Goal: Navigation & Orientation: Find specific page/section

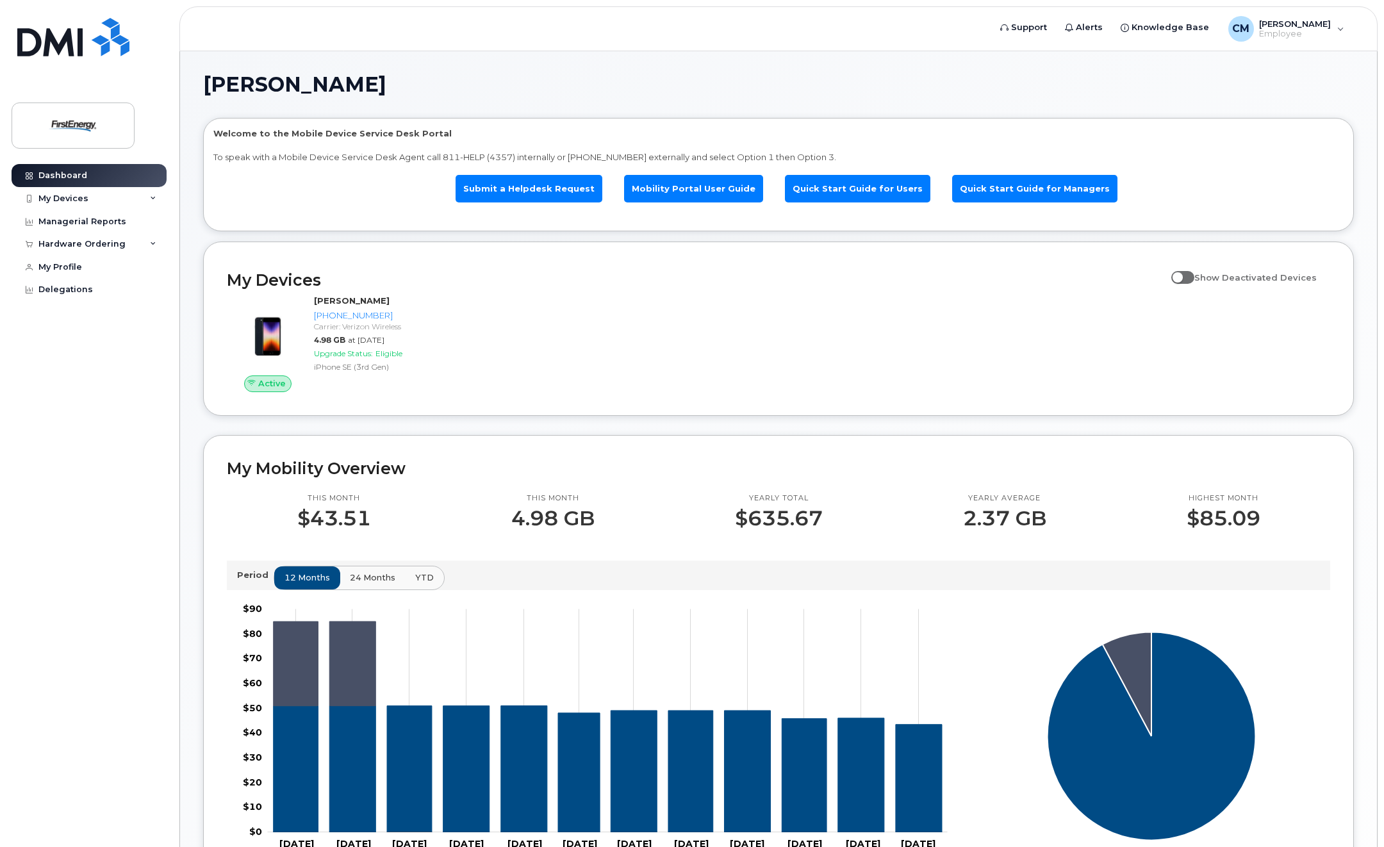
click at [1192, 274] on span at bounding box center [1182, 277] width 23 height 13
click at [1181, 274] on input "Show Deactivated Devices" at bounding box center [1176, 270] width 10 height 10
checkbox input "true"
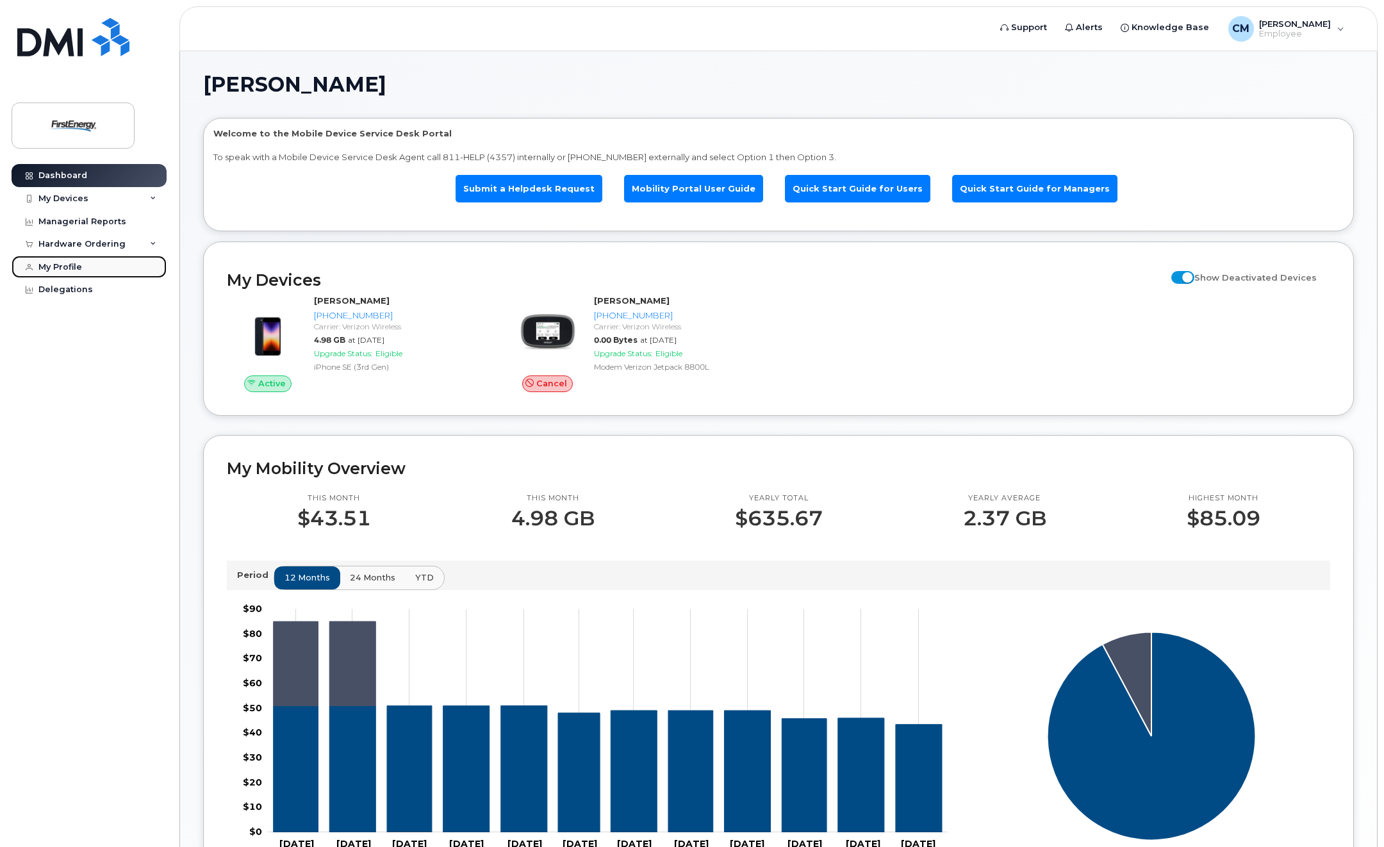
click at [54, 263] on div "My Profile" at bounding box center [60, 267] width 44 height 10
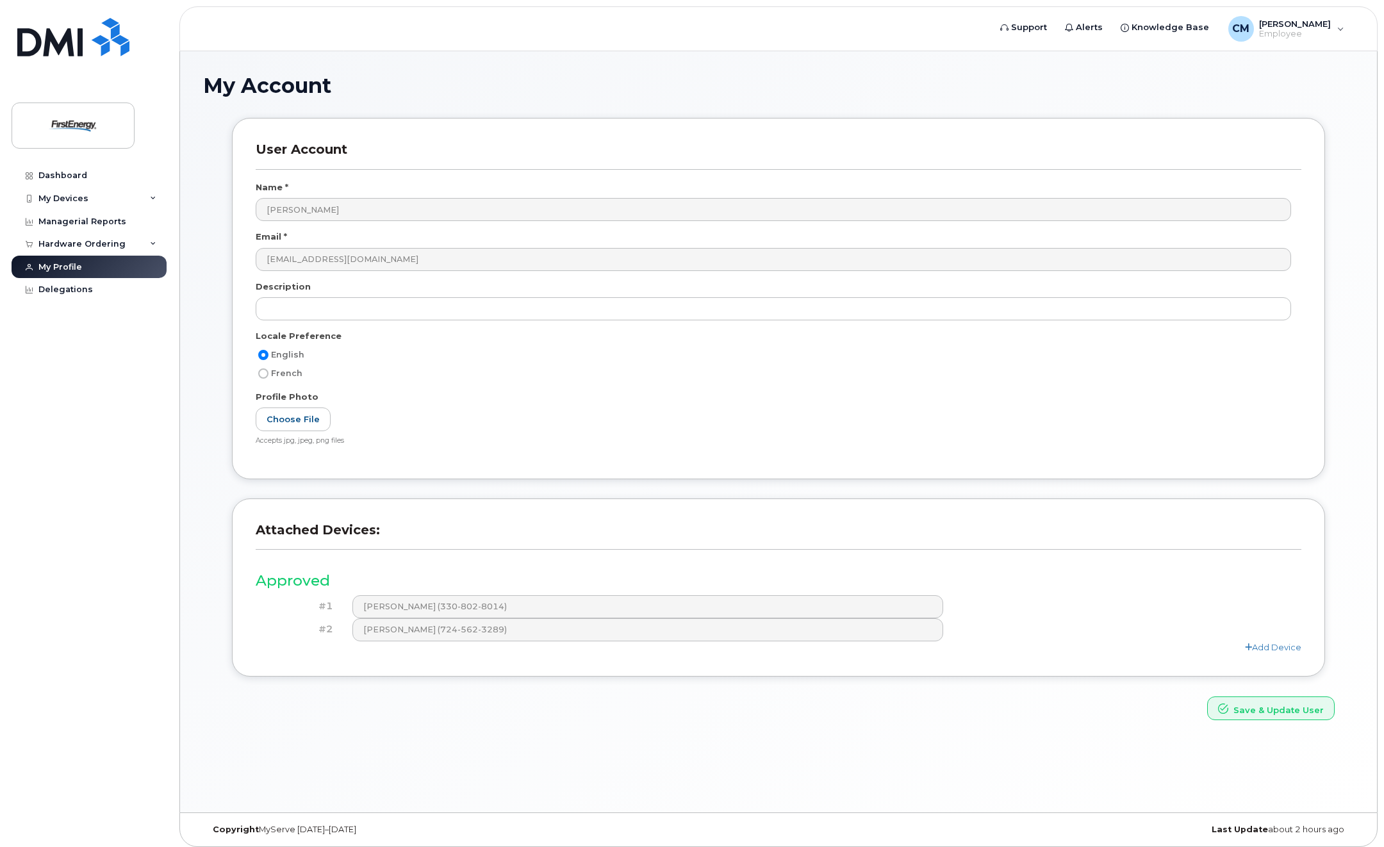
scroll to position [6, 0]
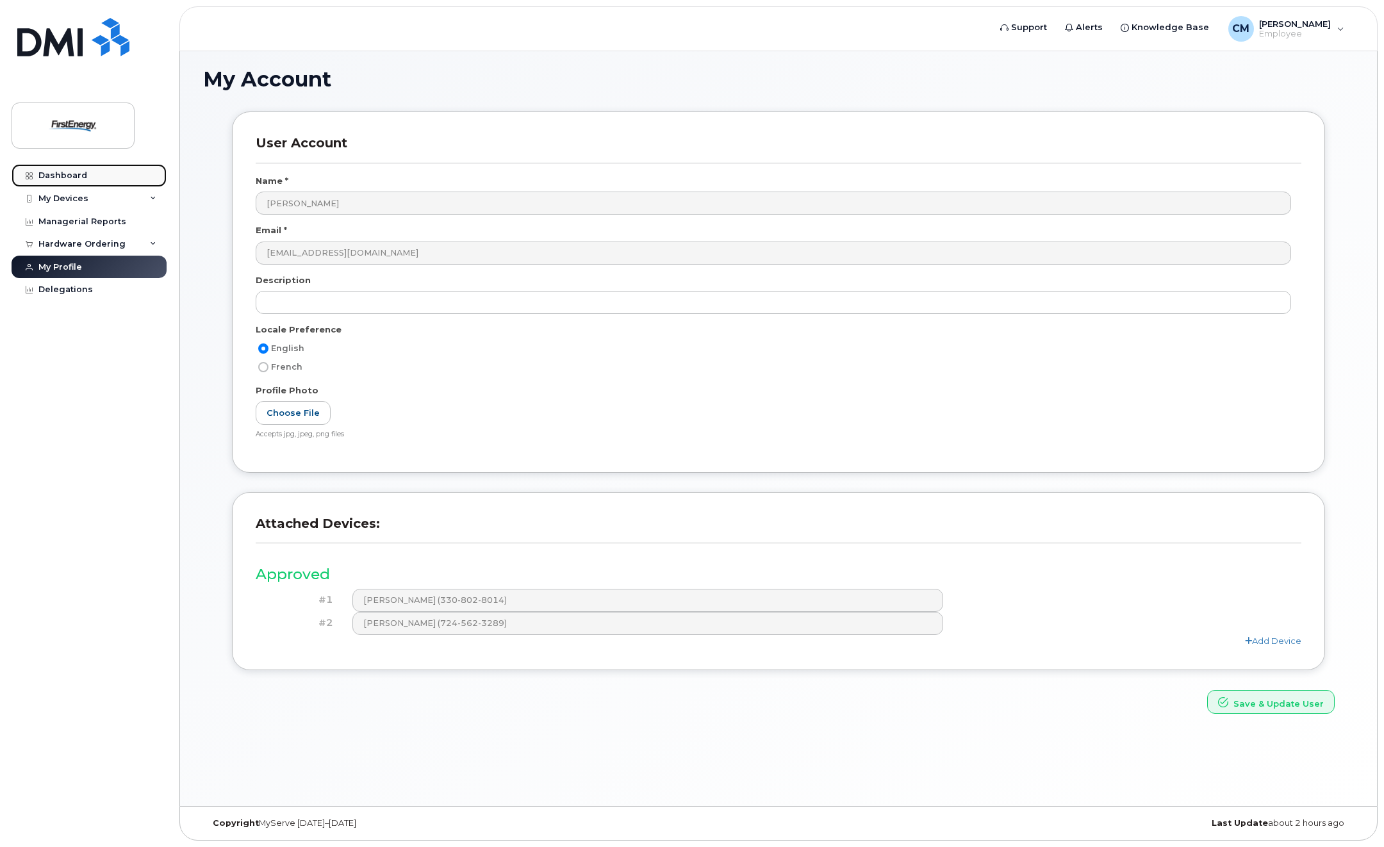
click at [57, 174] on div "Dashboard" at bounding box center [62, 175] width 49 height 10
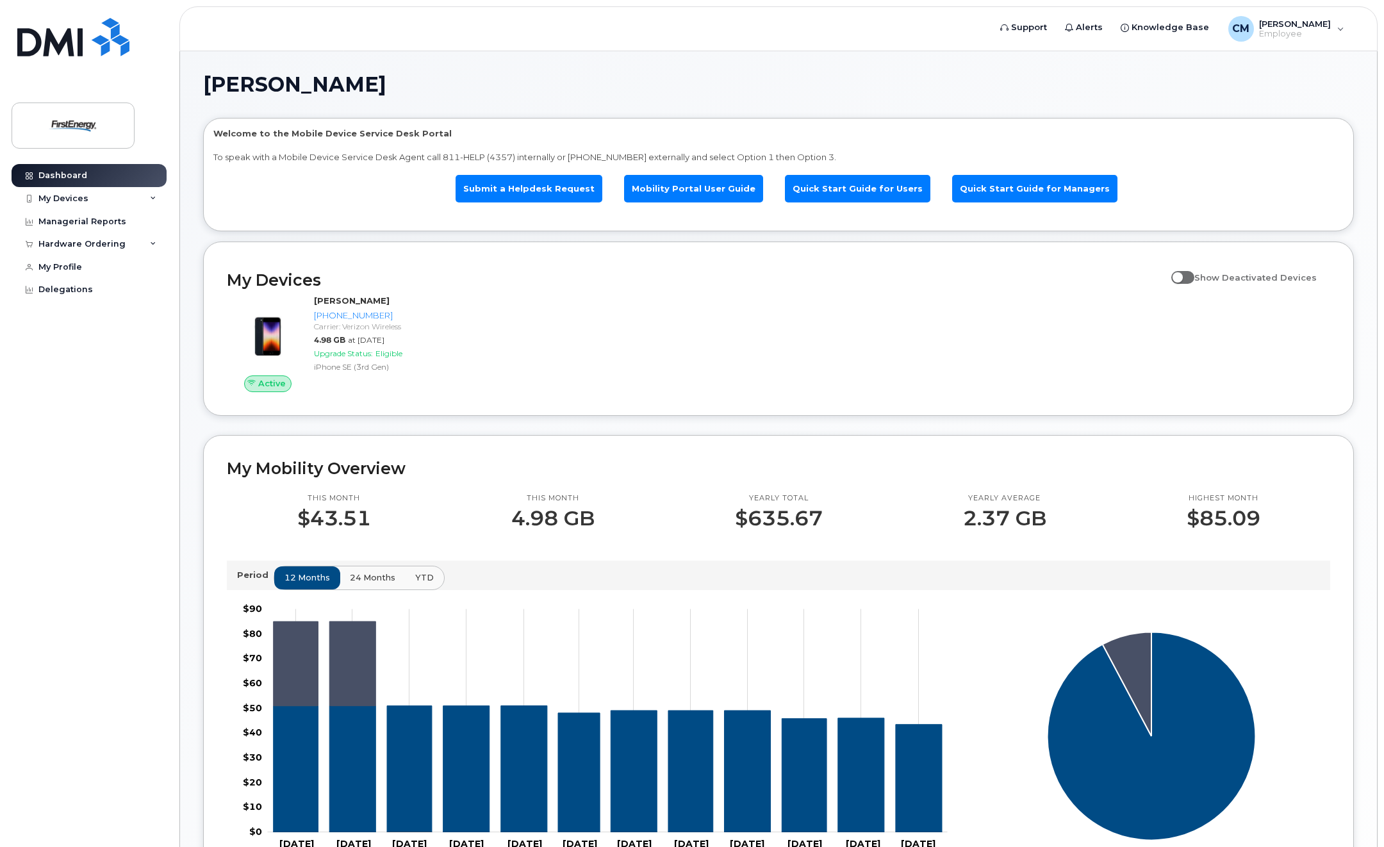
click at [1186, 276] on span at bounding box center [1182, 277] width 23 height 13
click at [1181, 275] on input "Show Deactivated Devices" at bounding box center [1176, 270] width 10 height 10
checkbox input "true"
click at [66, 195] on div "My Devices" at bounding box center [63, 198] width 50 height 10
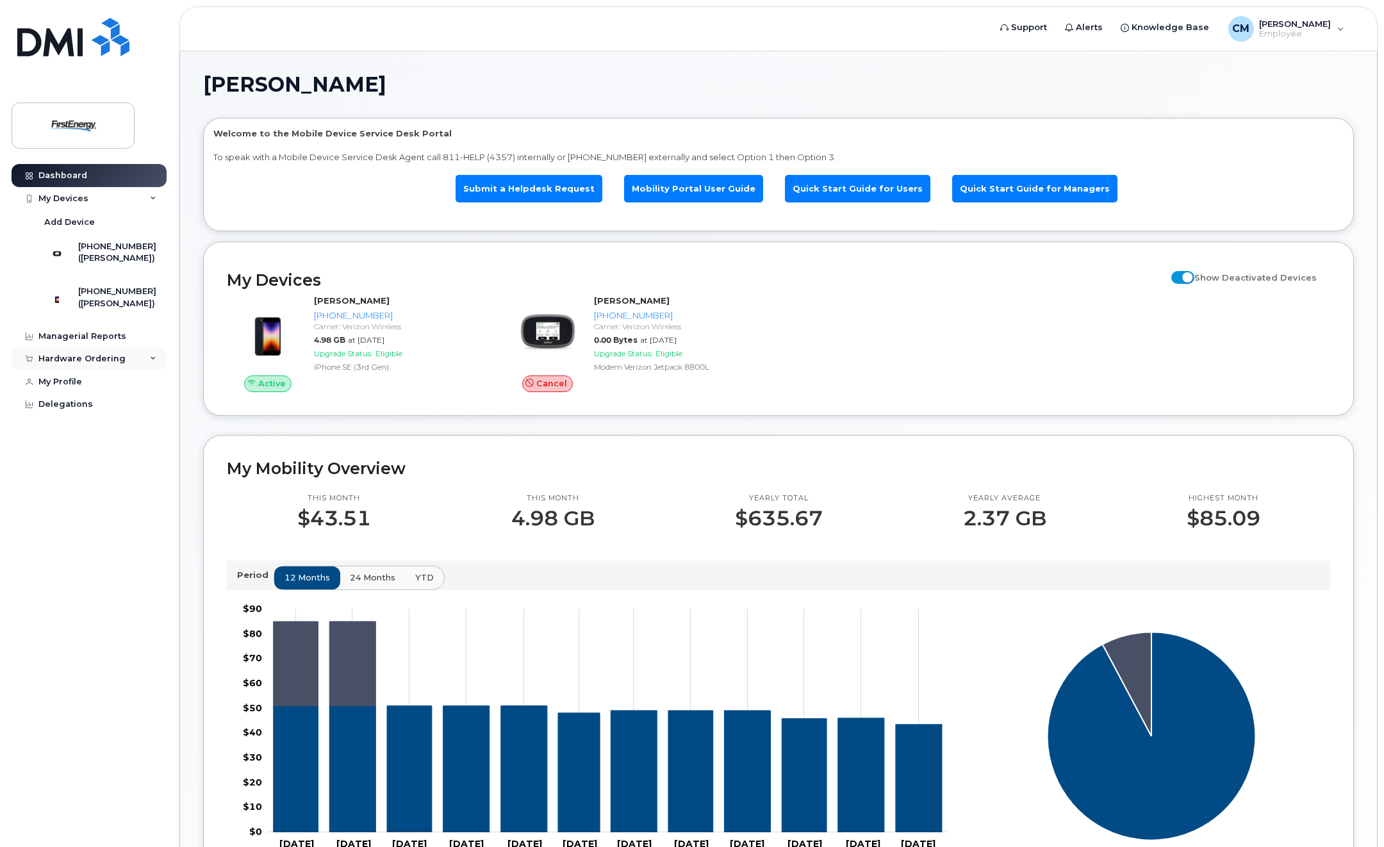
click at [154, 362] on icon at bounding box center [153, 359] width 6 height 6
click at [78, 436] on div "My Profile" at bounding box center [60, 430] width 44 height 10
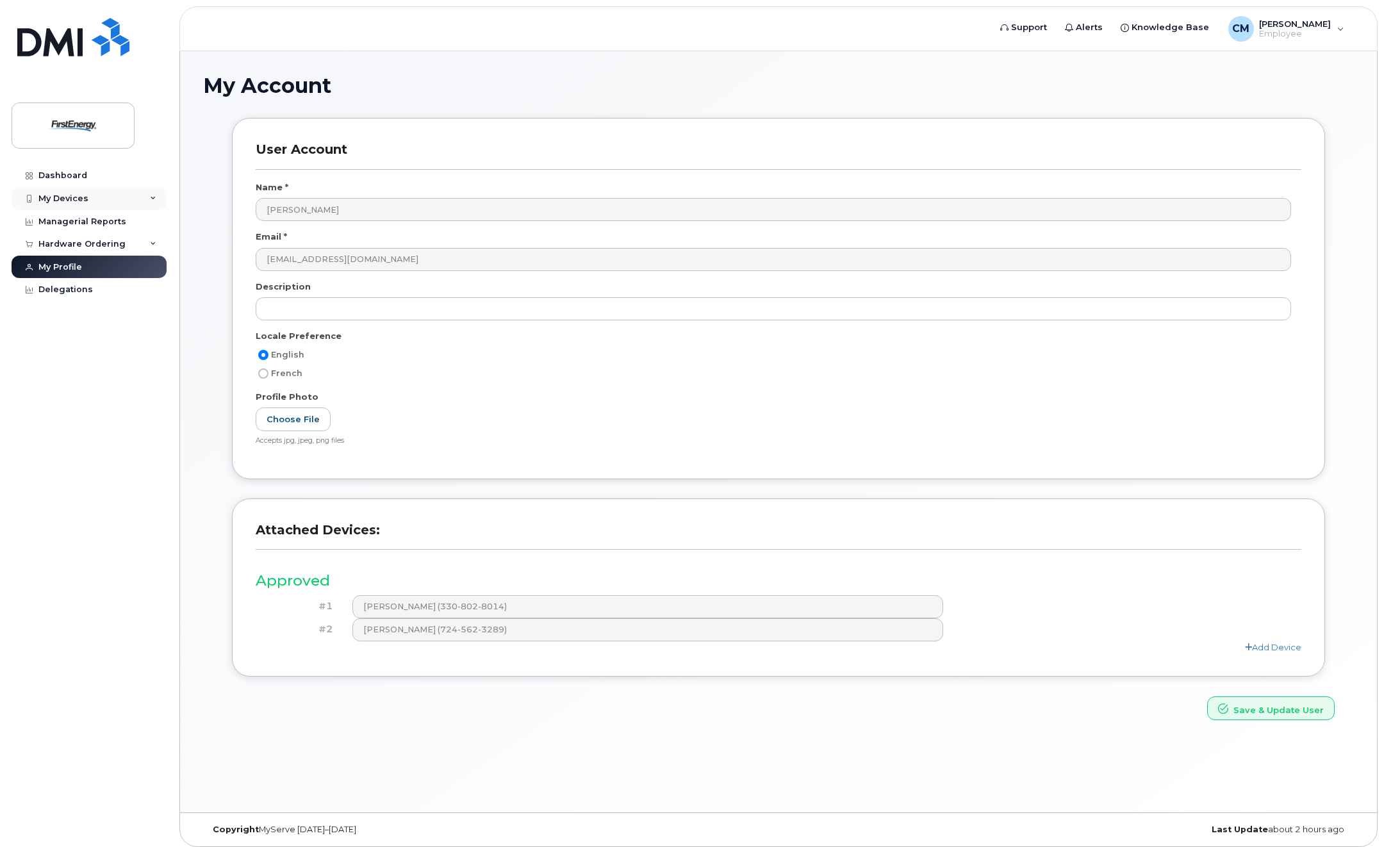
click at [52, 195] on div "My Devices" at bounding box center [63, 198] width 50 height 10
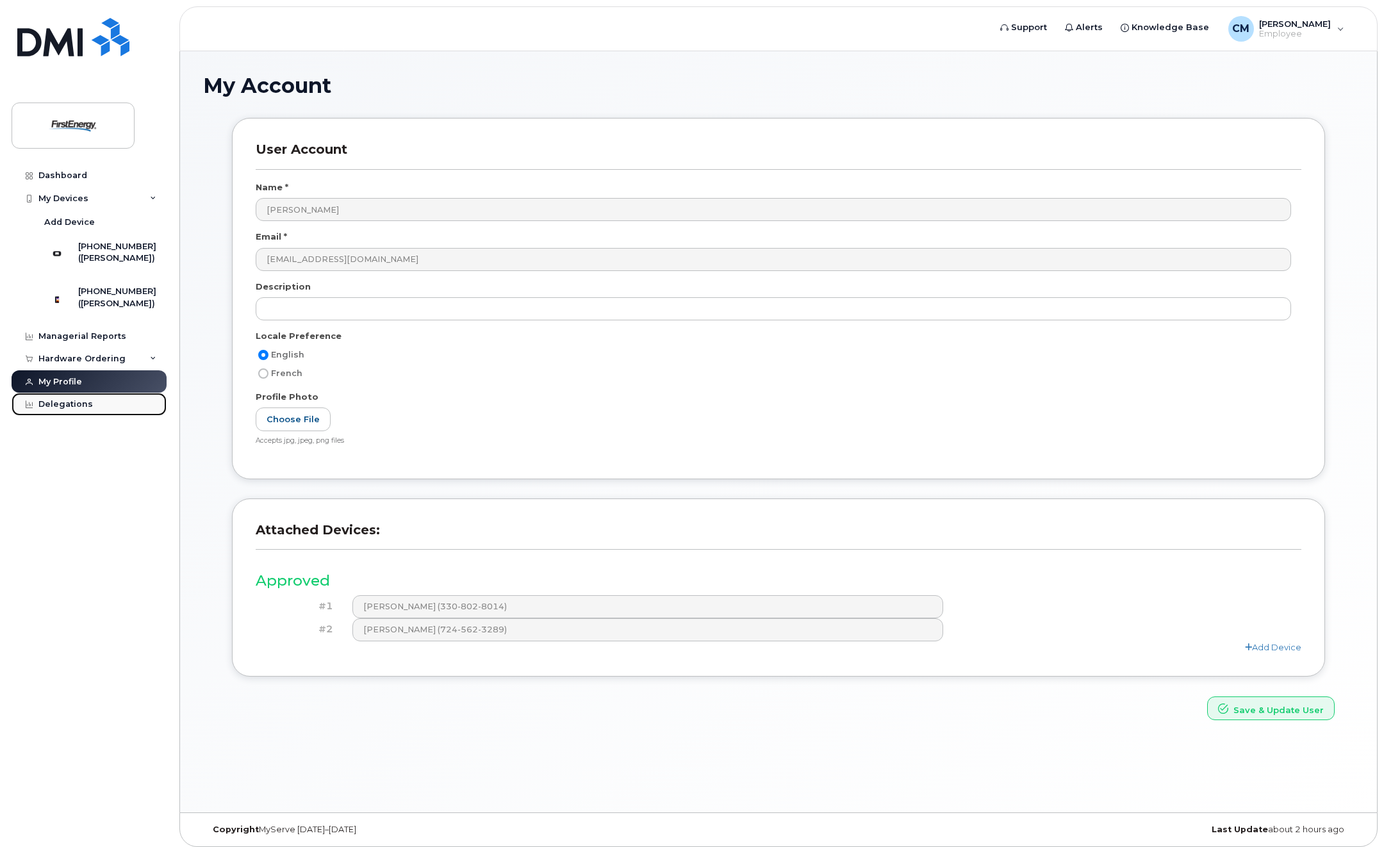
click at [75, 409] on div "Delegations" at bounding box center [65, 404] width 54 height 10
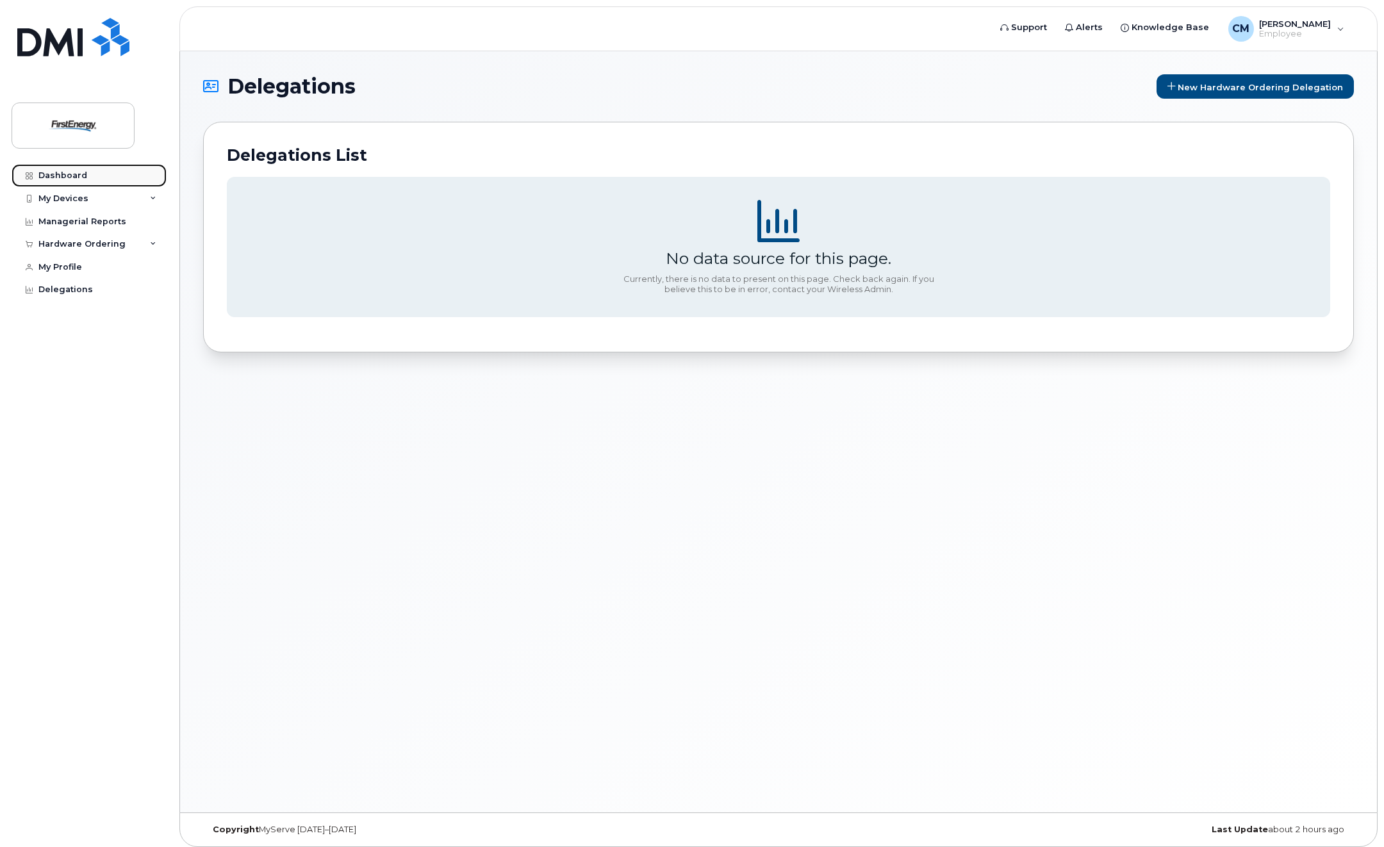
click at [65, 177] on div "Dashboard" at bounding box center [62, 175] width 49 height 10
